Goal: Task Accomplishment & Management: Understand process/instructions

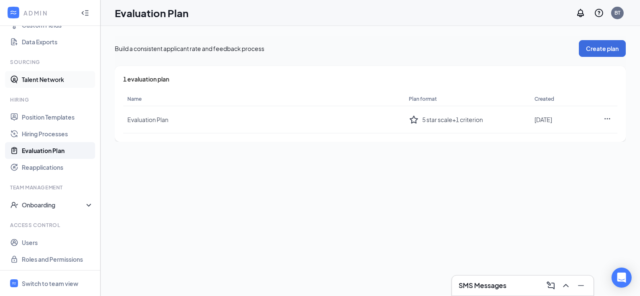
scroll to position [123, 0]
click at [36, 204] on div "Onboarding" at bounding box center [54, 204] width 64 height 8
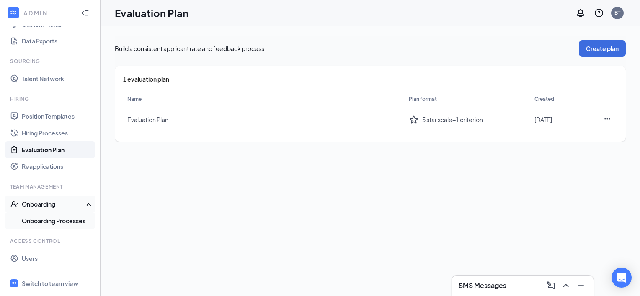
click at [41, 220] on link "Onboarding Processes" at bounding box center [58, 221] width 72 height 17
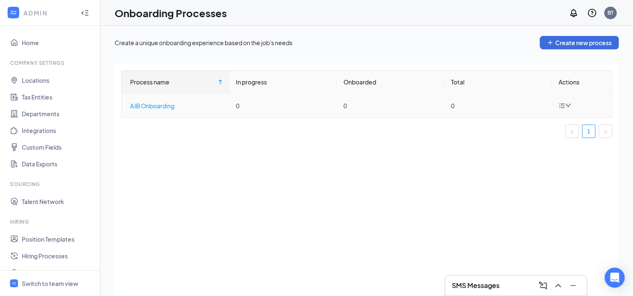
click at [171, 104] on div "AJB Onboarding" at bounding box center [176, 105] width 93 height 9
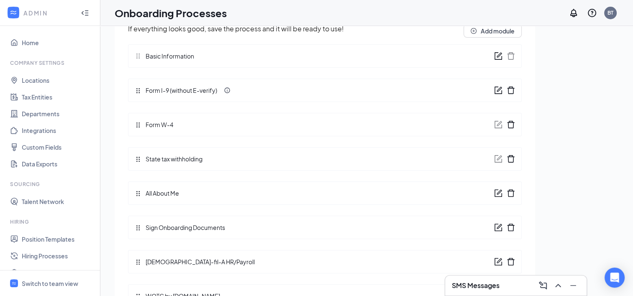
scroll to position [38, 0]
